Goal: Information Seeking & Learning: Stay updated

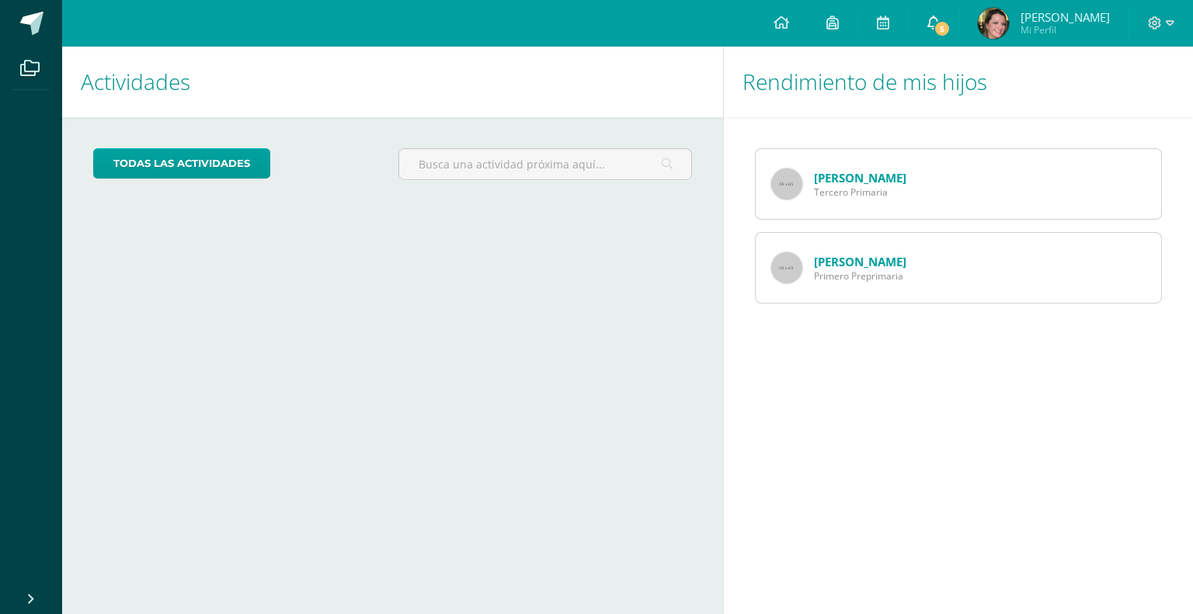
click at [939, 23] on icon at bounding box center [933, 23] width 12 height 14
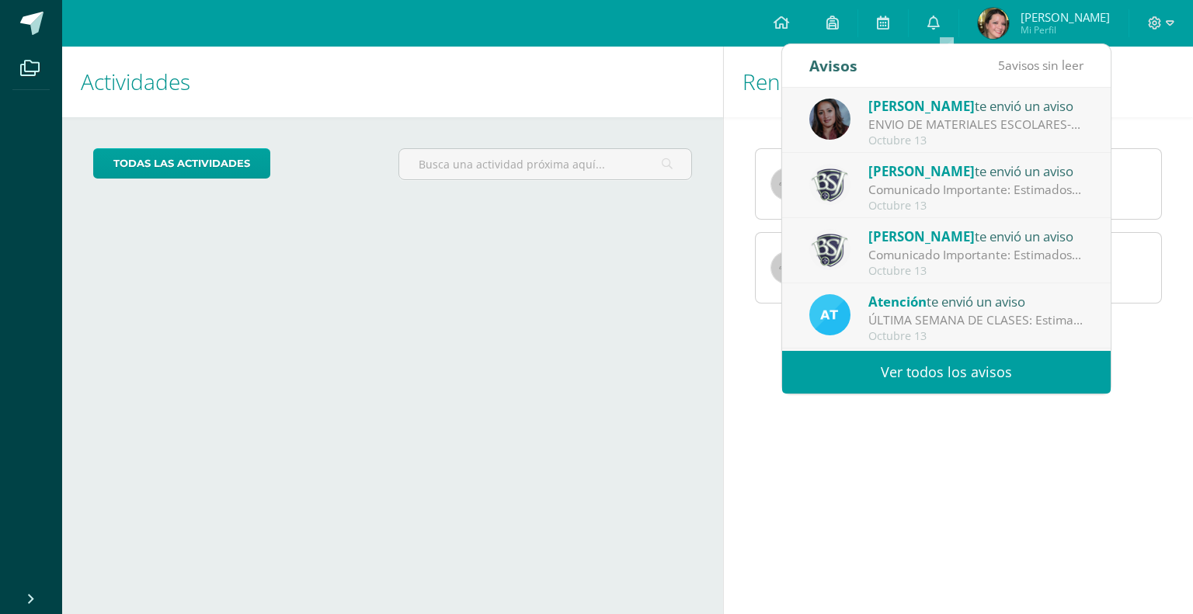
click at [914, 372] on link "Ver todos los avisos" at bounding box center [946, 372] width 328 height 43
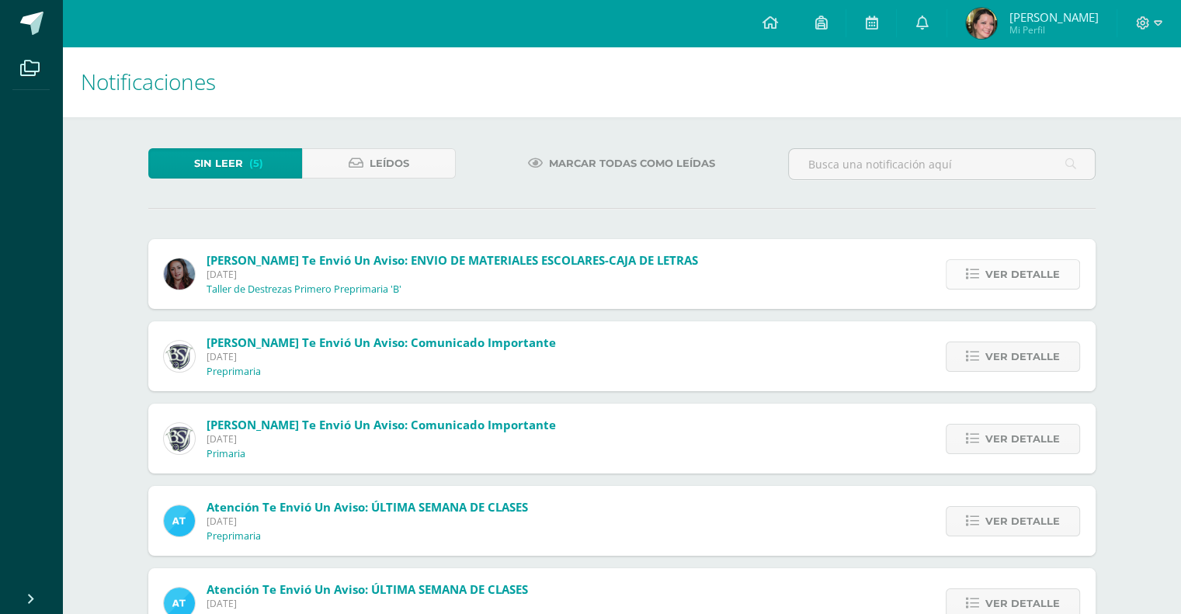
click at [1009, 275] on span "Ver detalle" at bounding box center [1022, 274] width 75 height 29
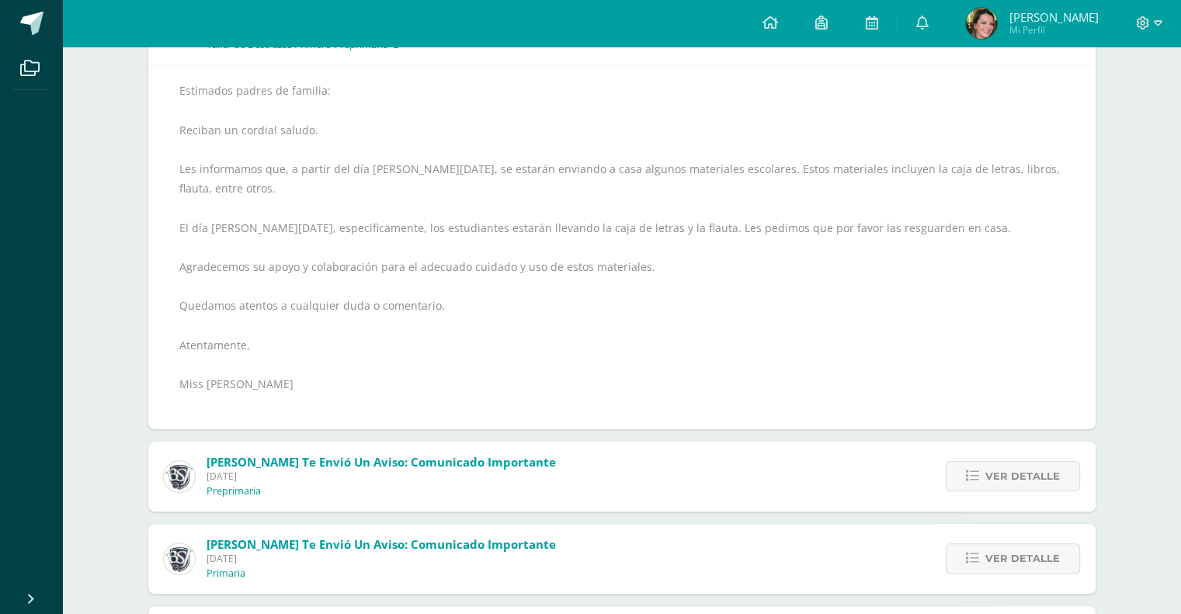
scroll to position [311, 0]
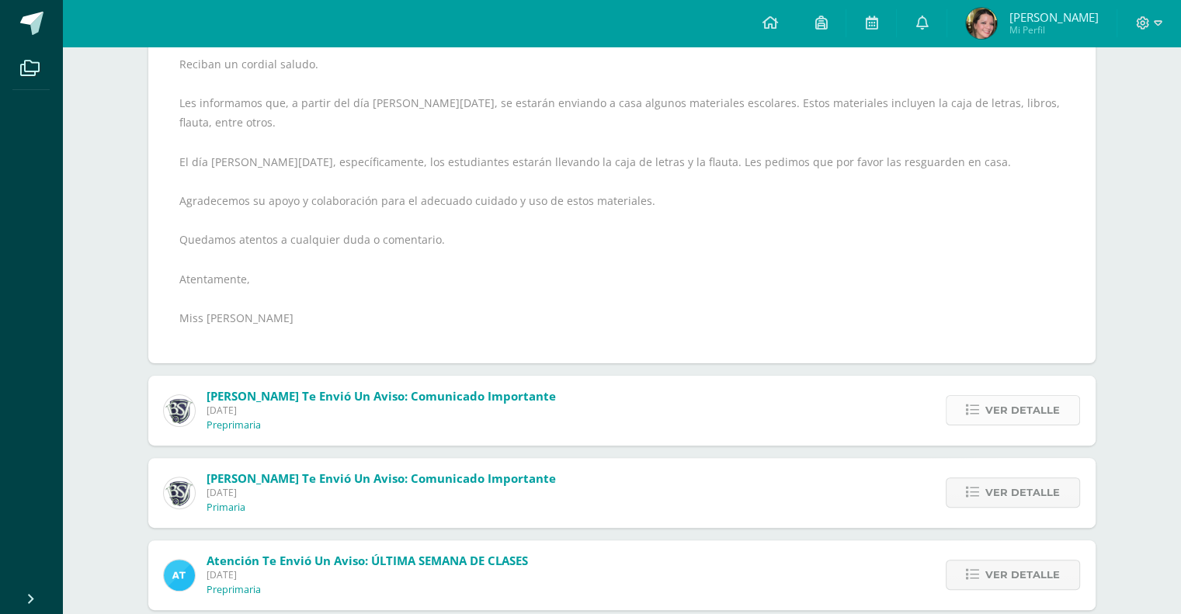
click at [1019, 396] on span "Ver detalle" at bounding box center [1022, 410] width 75 height 29
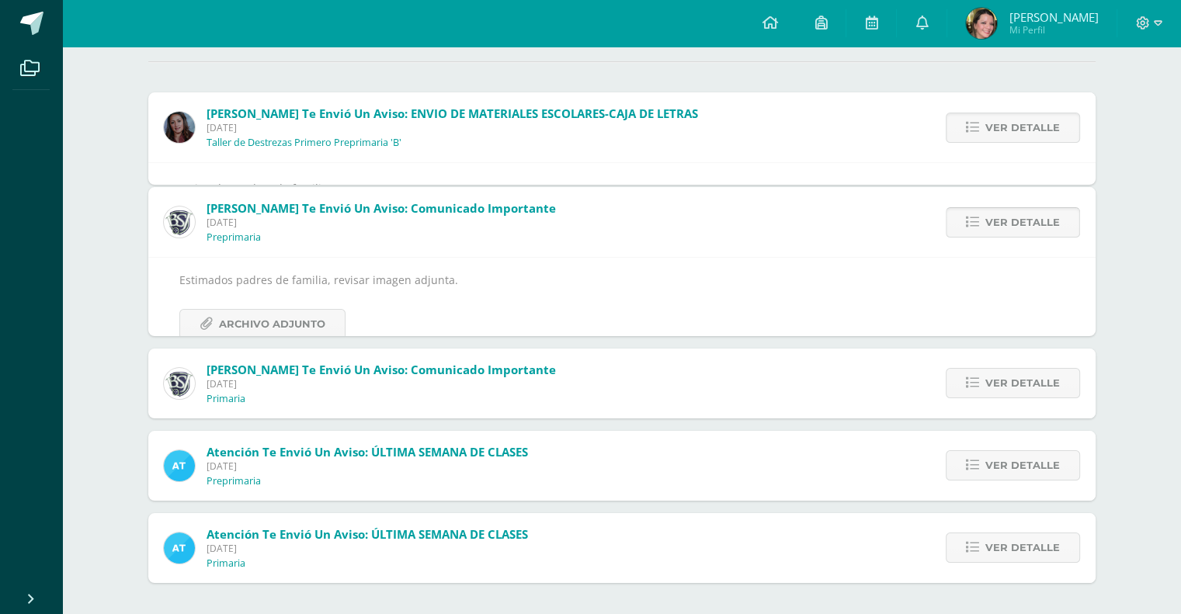
scroll to position [74, 0]
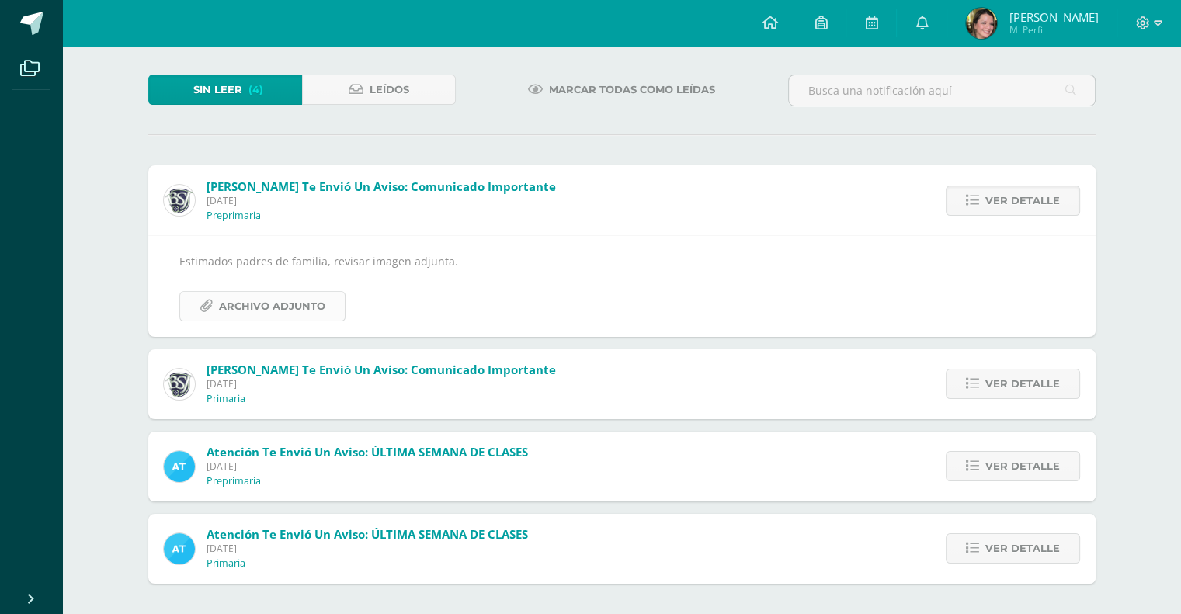
click at [284, 301] on span "Archivo Adjunto" at bounding box center [272, 306] width 106 height 29
click at [308, 384] on span "[DATE]" at bounding box center [381, 383] width 349 height 13
click at [1017, 379] on span "Ver detalle" at bounding box center [1022, 384] width 75 height 29
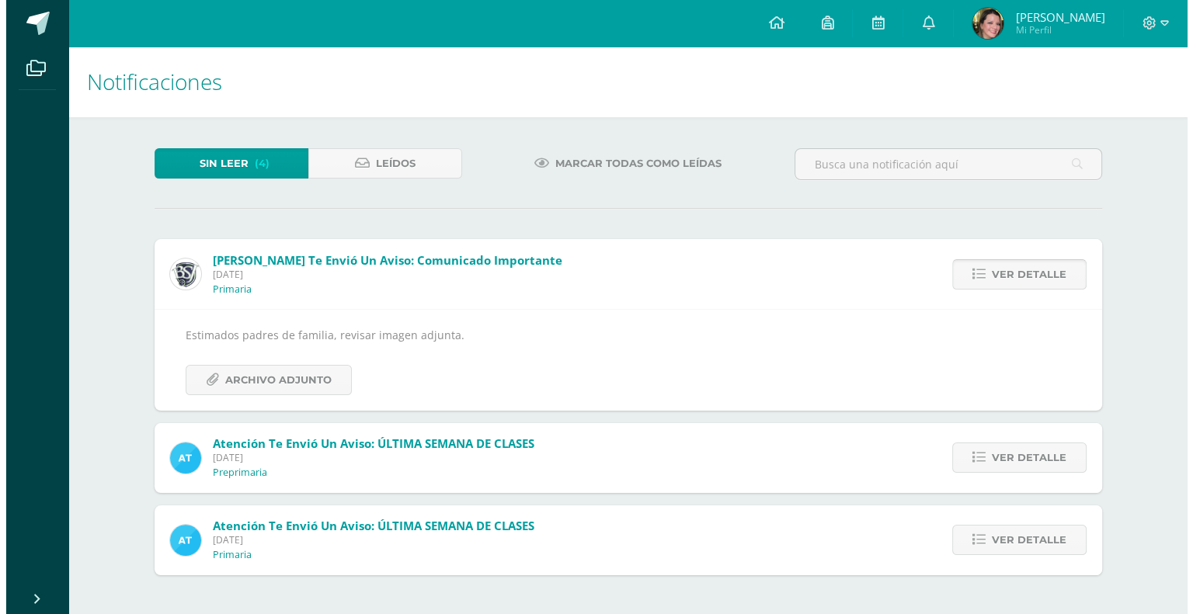
scroll to position [0, 0]
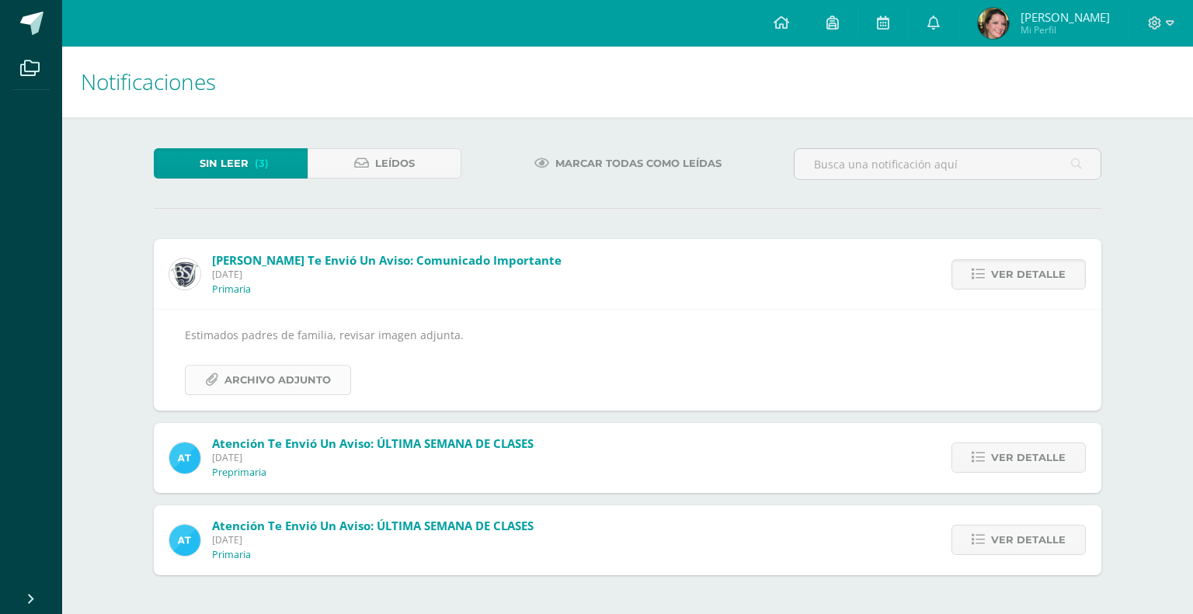
click at [288, 376] on span "Archivo Adjunto" at bounding box center [277, 380] width 106 height 29
click at [1003, 451] on span "Ver detalle" at bounding box center [1028, 457] width 75 height 29
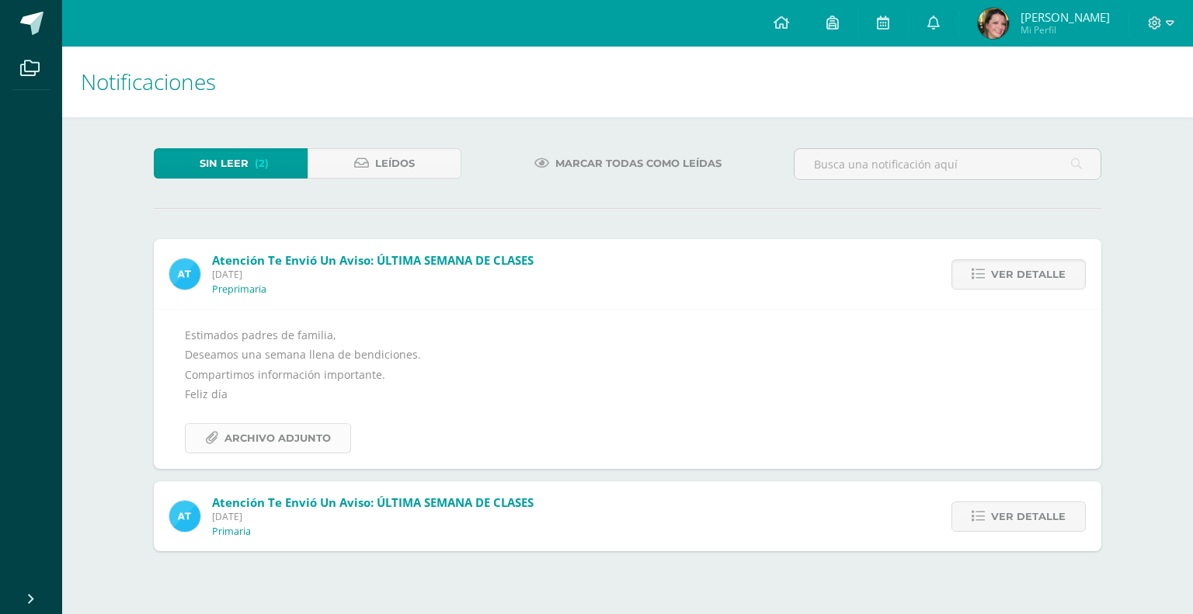
click at [280, 438] on span "Archivo Adjunto" at bounding box center [277, 438] width 106 height 29
click at [1000, 521] on span "Ver detalle" at bounding box center [1028, 516] width 75 height 29
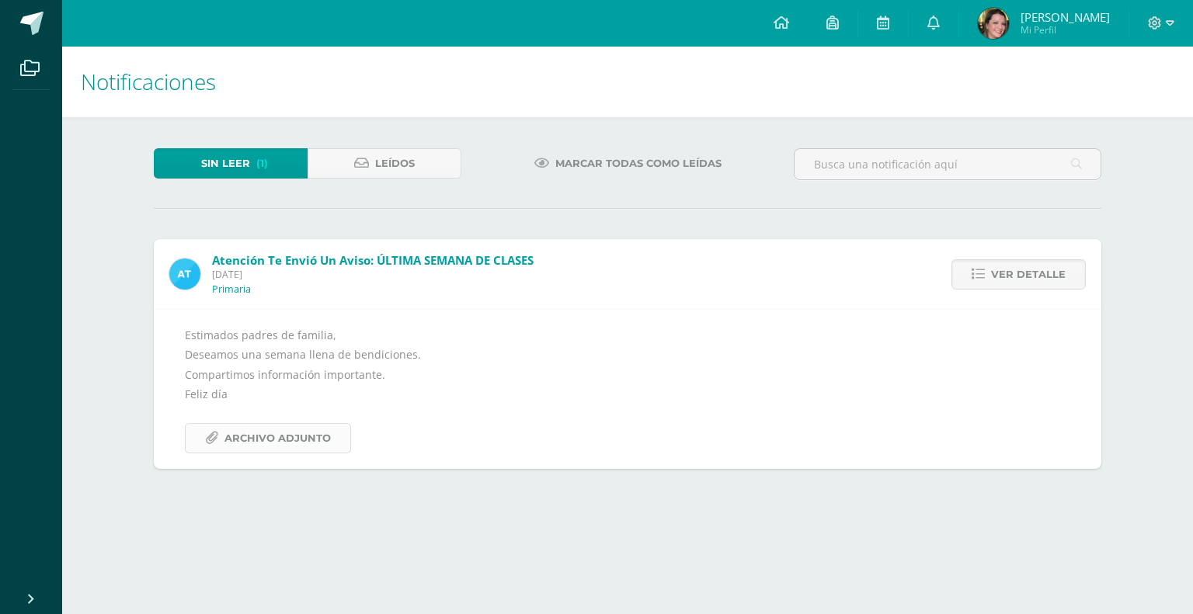
click at [294, 435] on span "Archivo Adjunto" at bounding box center [277, 438] width 106 height 29
click at [789, 24] on icon at bounding box center [781, 23] width 16 height 14
